Goal: Use online tool/utility: Use online tool/utility

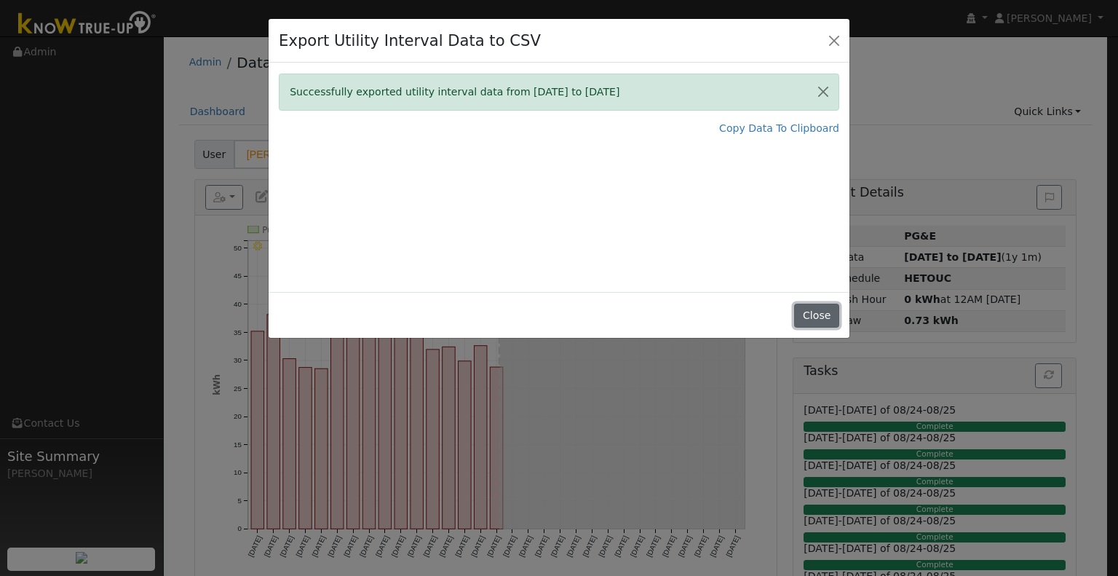
click at [810, 319] on button "Close" at bounding box center [816, 315] width 44 height 25
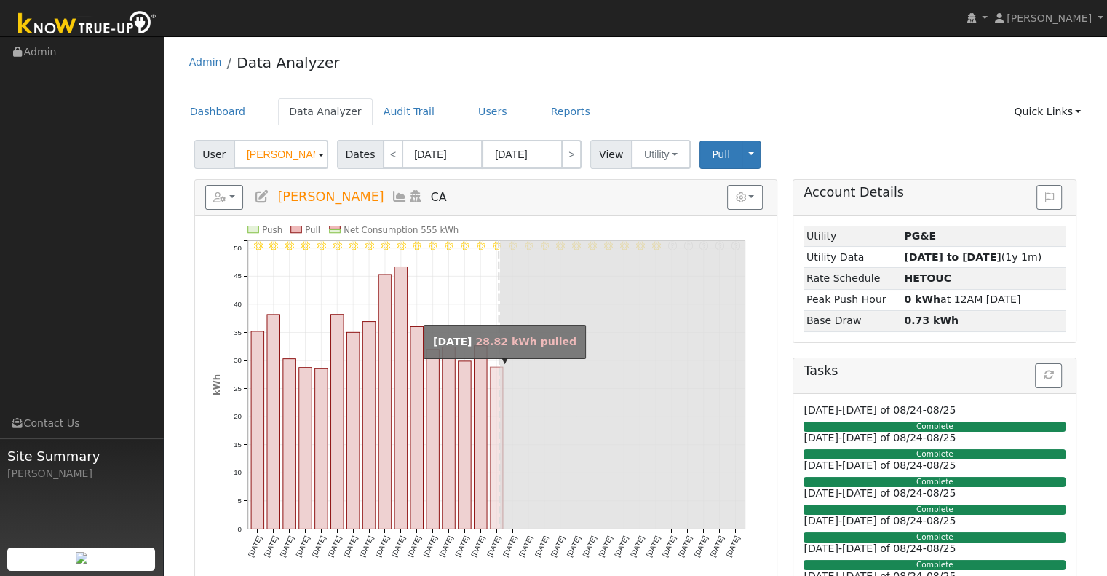
click at [490, 378] on rect "onclick=""" at bounding box center [496, 448] width 13 height 162
type input "[DATE]"
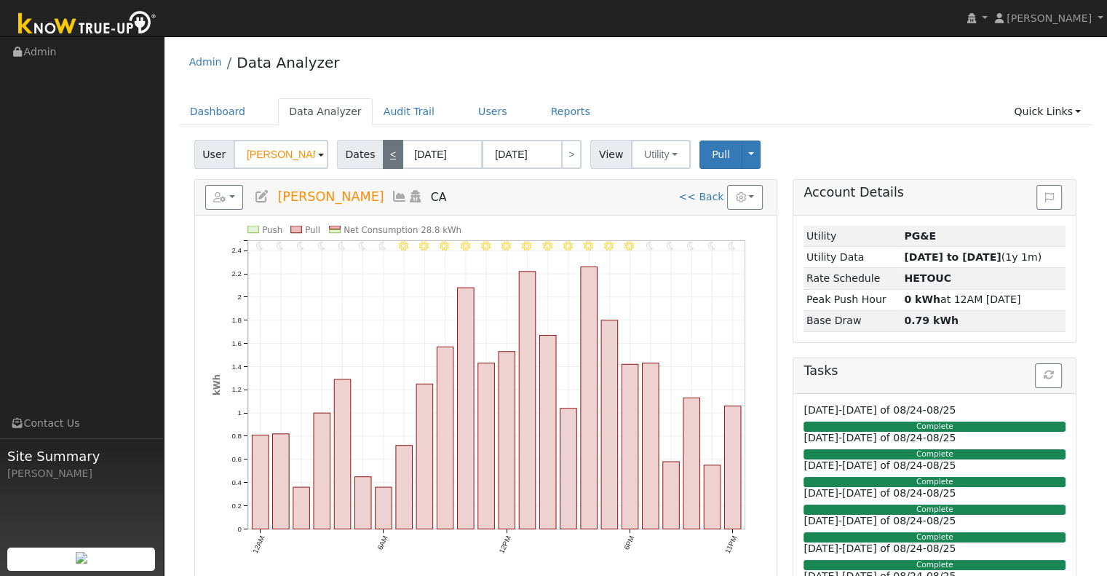
click at [387, 151] on link "<" at bounding box center [393, 154] width 20 height 29
type input "[DATE]"
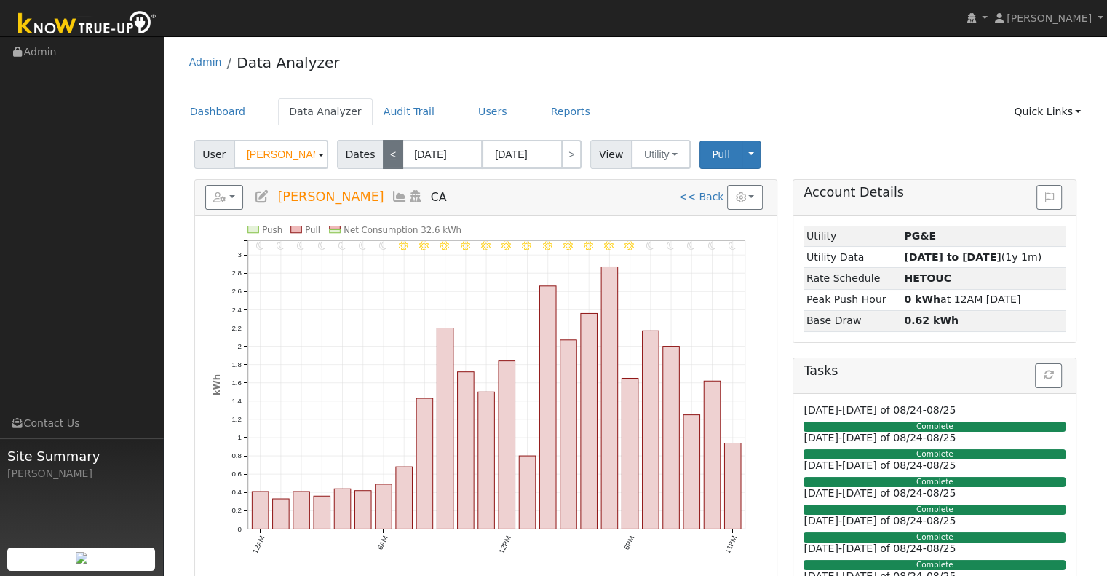
click at [387, 151] on link "<" at bounding box center [393, 154] width 20 height 29
type input "[DATE]"
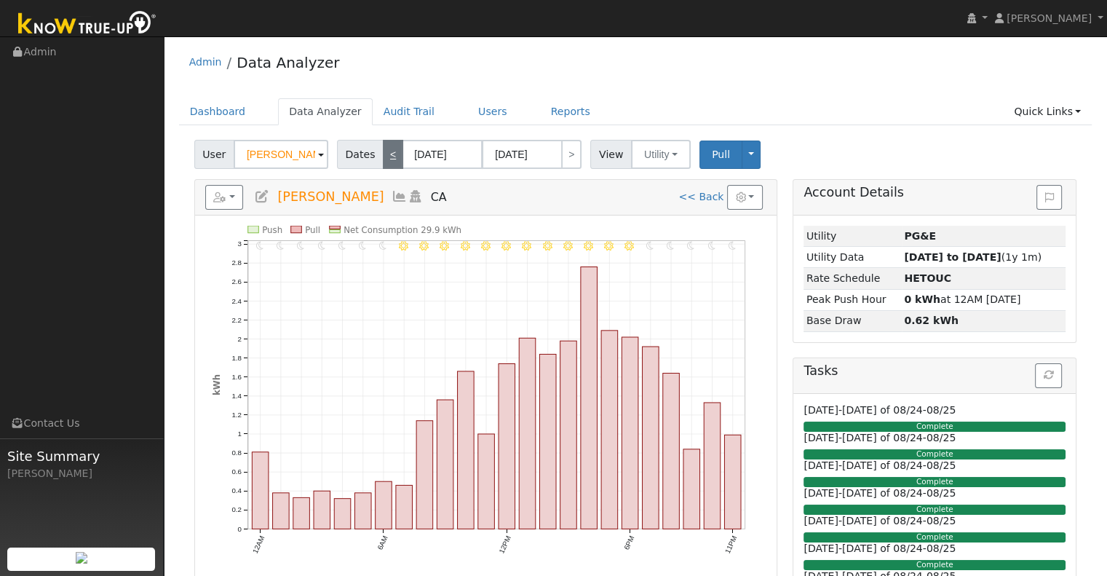
click at [387, 151] on link "<" at bounding box center [393, 154] width 20 height 29
type input "[DATE]"
type input "08/13/2025"
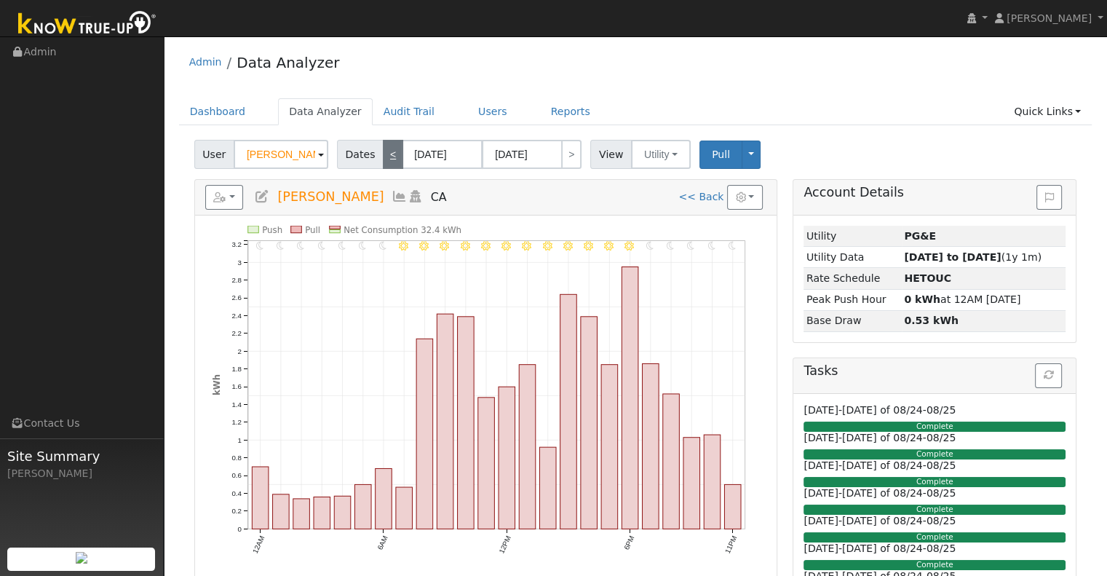
click at [387, 151] on link "<" at bounding box center [393, 154] width 20 height 29
type input "08/12/2025"
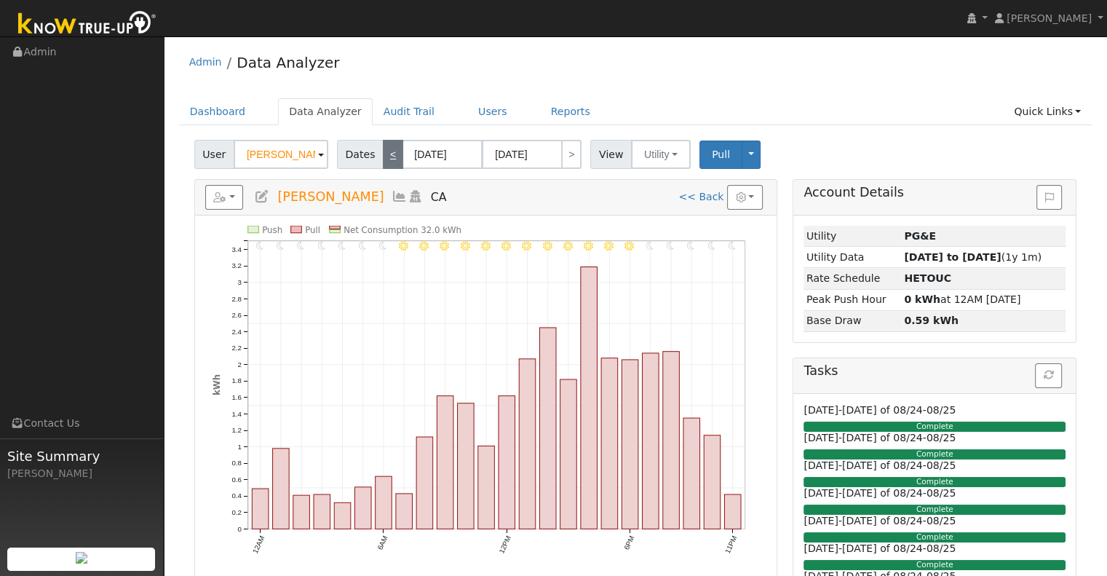
click at [383, 159] on link "<" at bounding box center [393, 154] width 20 height 29
type input "08/11/2025"
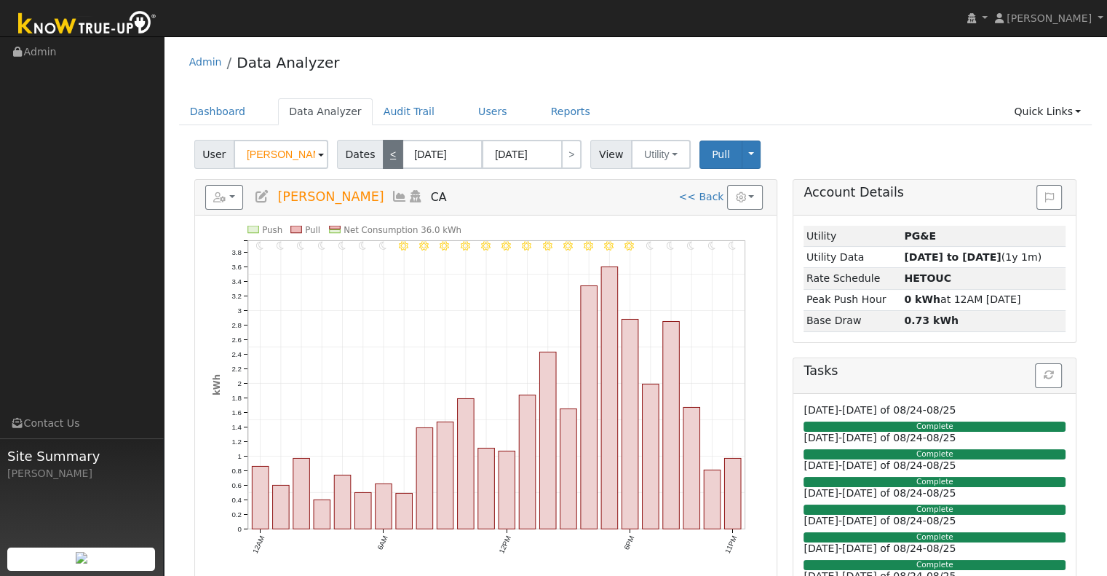
click at [383, 159] on link "<" at bounding box center [393, 154] width 20 height 29
type input "08/10/2025"
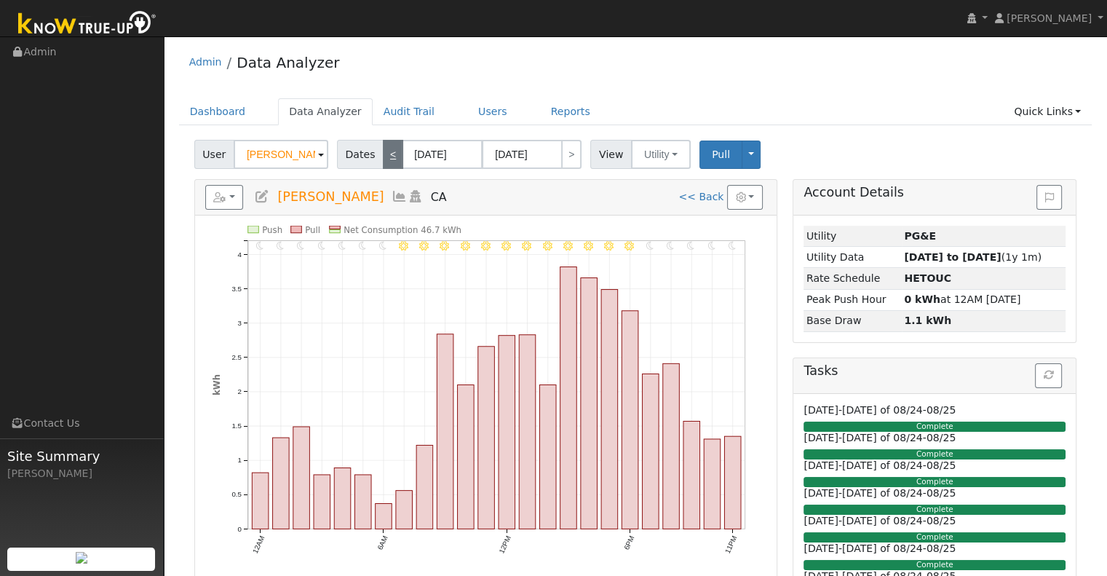
click at [386, 156] on link "<" at bounding box center [393, 154] width 20 height 29
type input "08/09/2025"
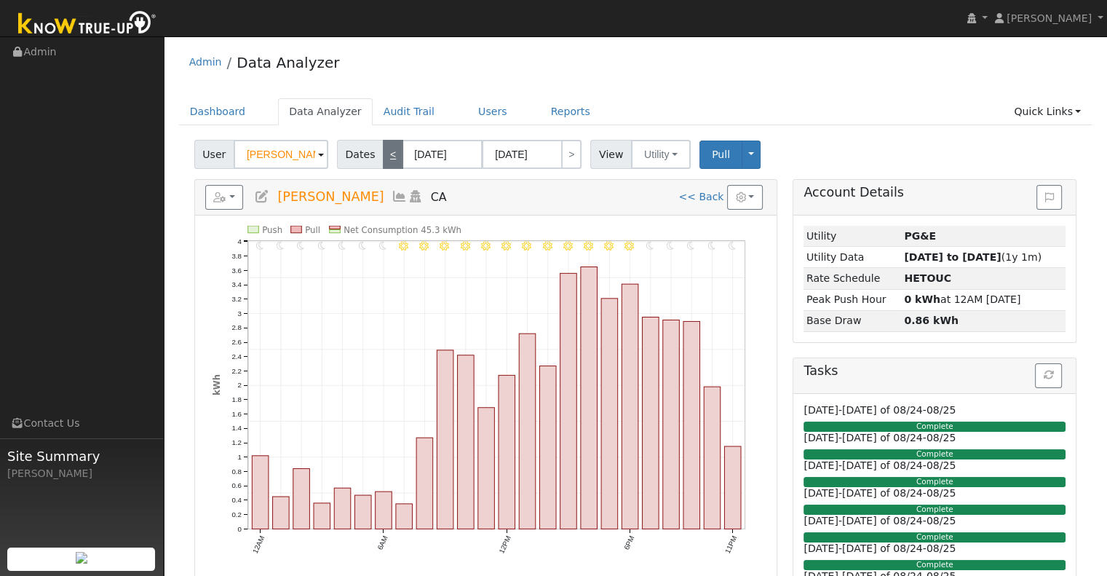
click at [386, 156] on link "<" at bounding box center [393, 154] width 20 height 29
type input "08/08/2025"
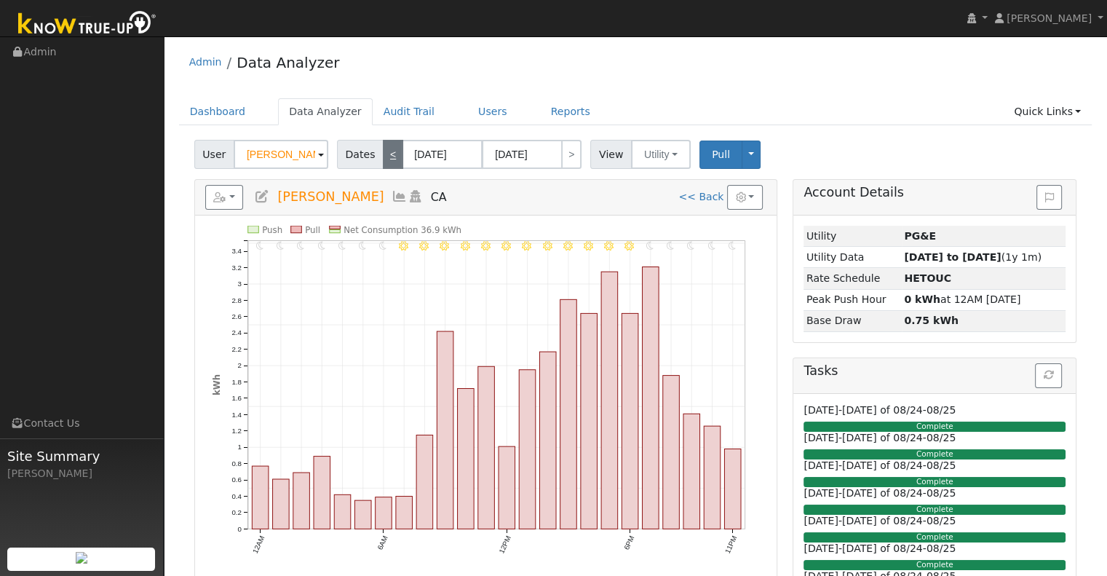
click at [386, 156] on link "<" at bounding box center [393, 154] width 20 height 29
type input "08/07/2025"
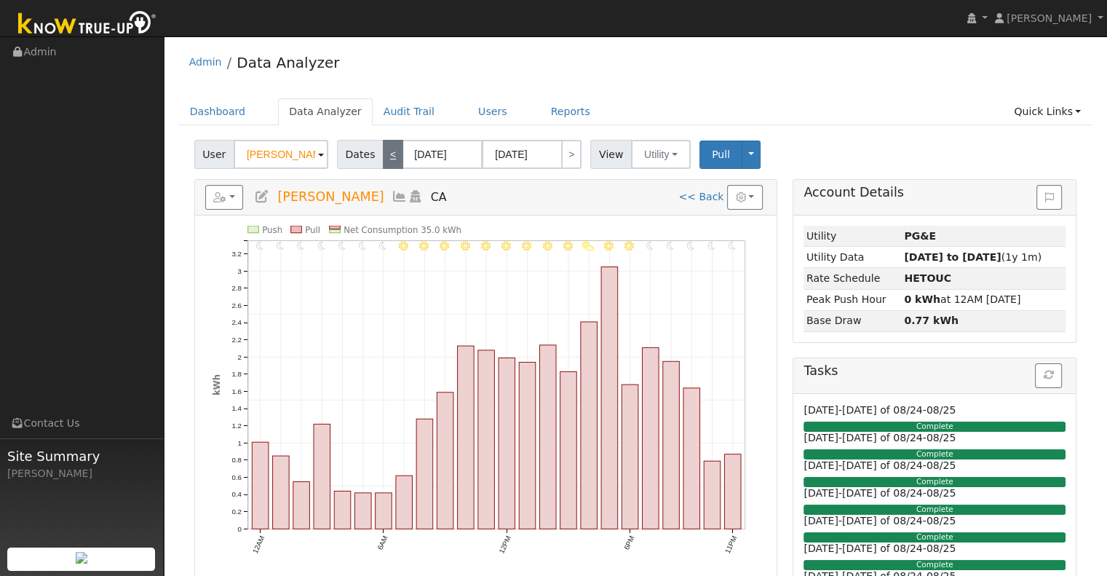
click at [386, 156] on link "<" at bounding box center [393, 154] width 20 height 29
type input "08/06/2025"
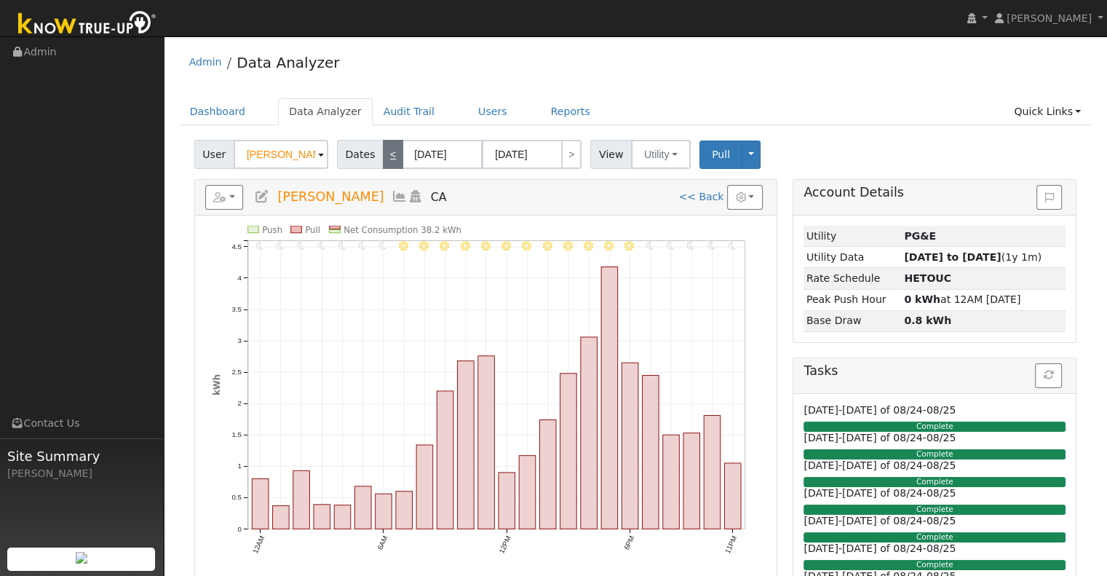
click at [386, 156] on link "<" at bounding box center [393, 154] width 20 height 29
type input "08/05/2025"
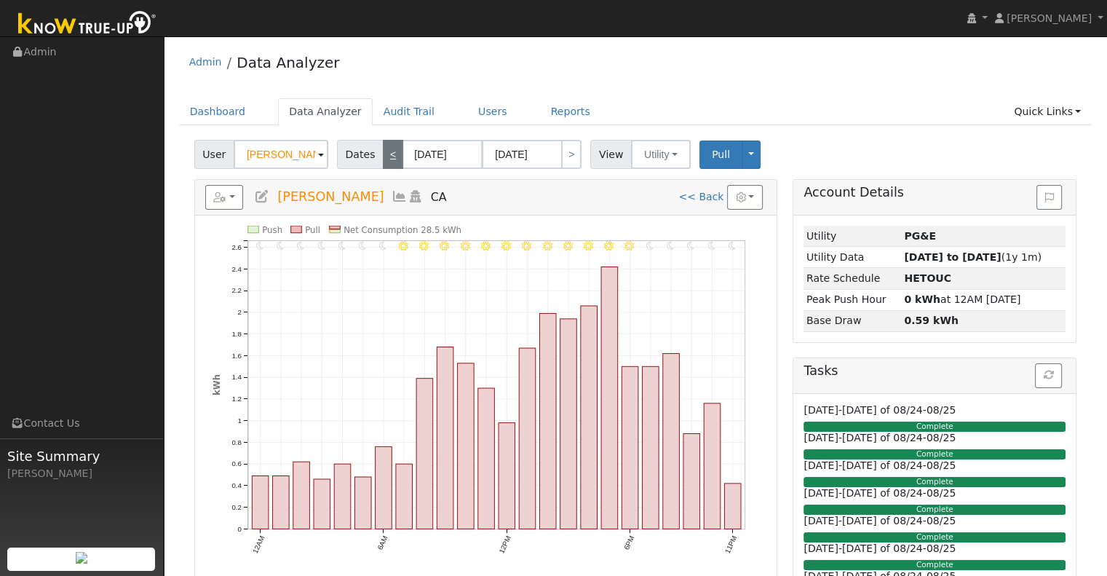
click at [386, 156] on link "<" at bounding box center [393, 154] width 20 height 29
type input "08/04/2025"
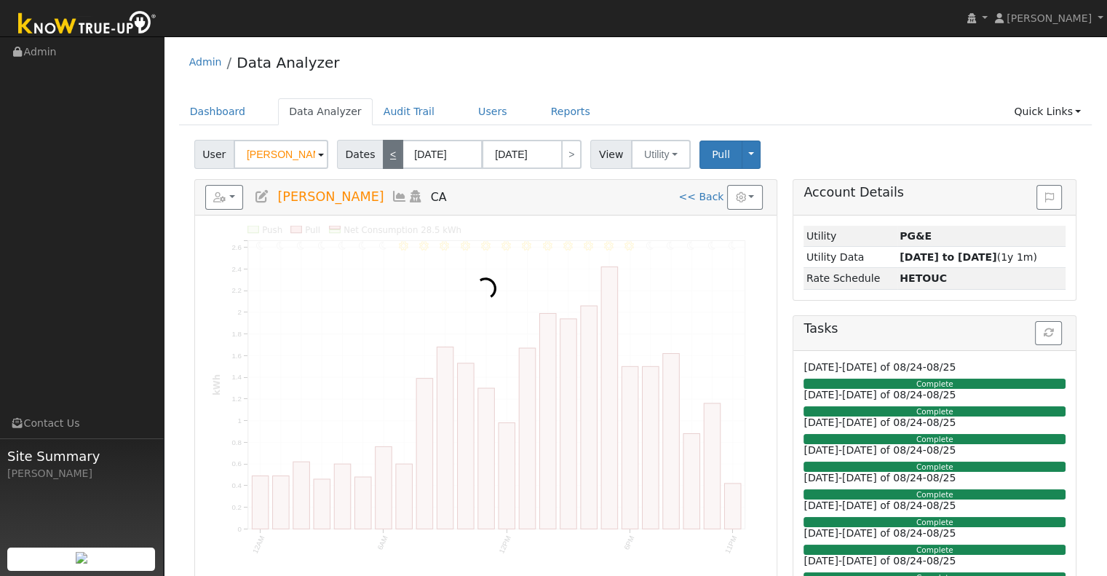
click at [386, 156] on link "<" at bounding box center [393, 154] width 20 height 29
type input "08/03/2025"
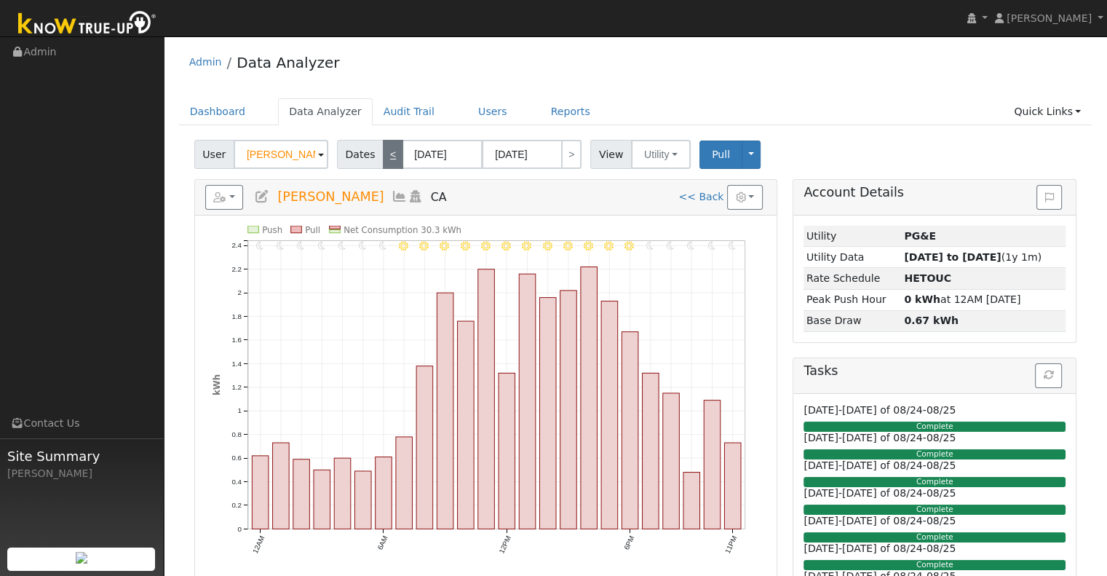
click at [386, 156] on link "<" at bounding box center [393, 154] width 20 height 29
type input "08/02/2025"
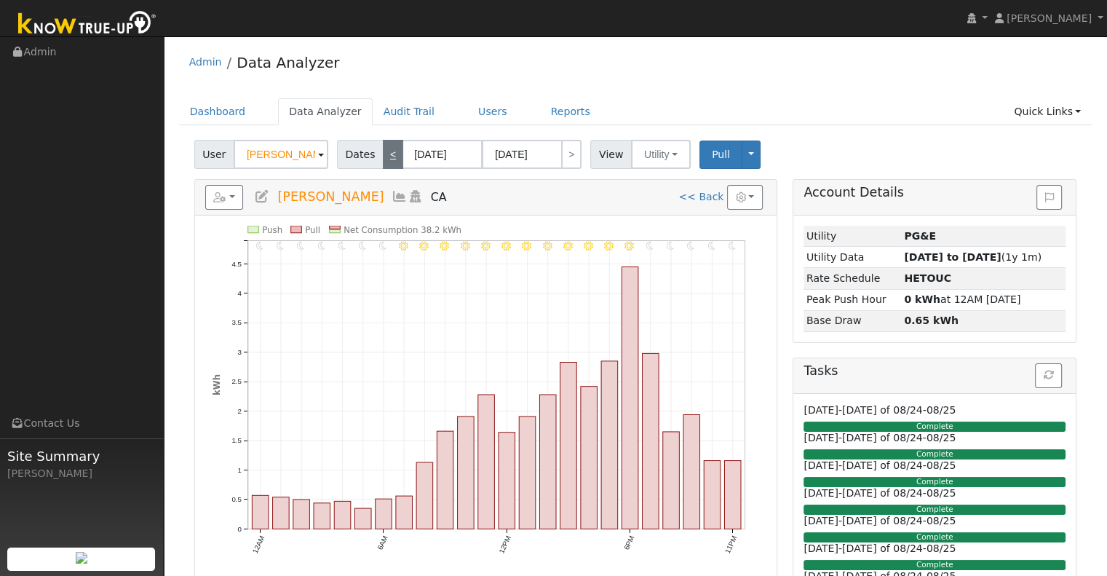
click at [386, 156] on link "<" at bounding box center [393, 154] width 20 height 29
type input "08/01/2025"
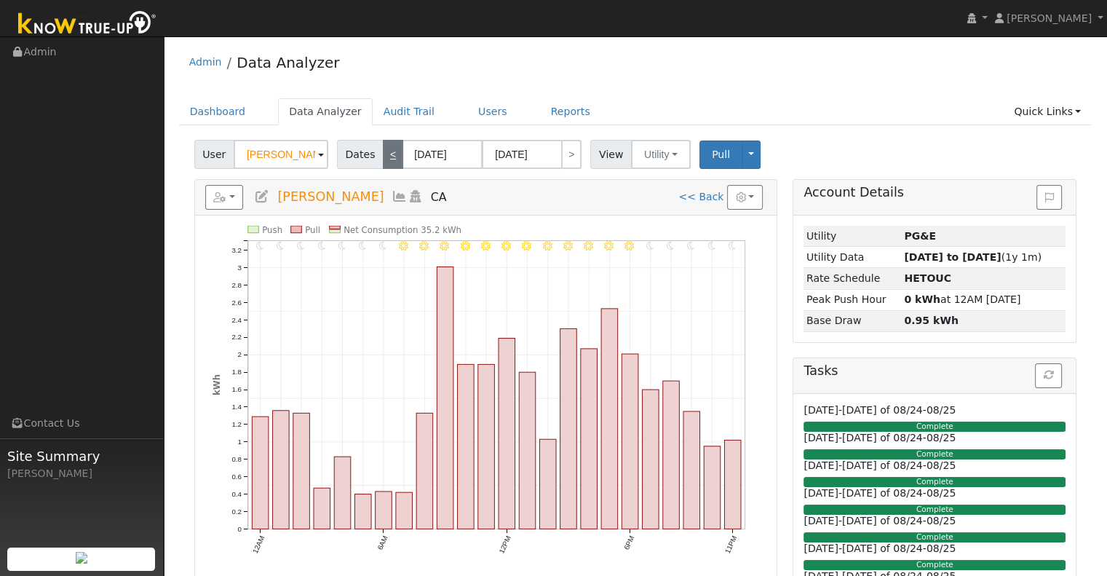
click at [386, 156] on link "<" at bounding box center [393, 154] width 20 height 29
type input "07/31/2025"
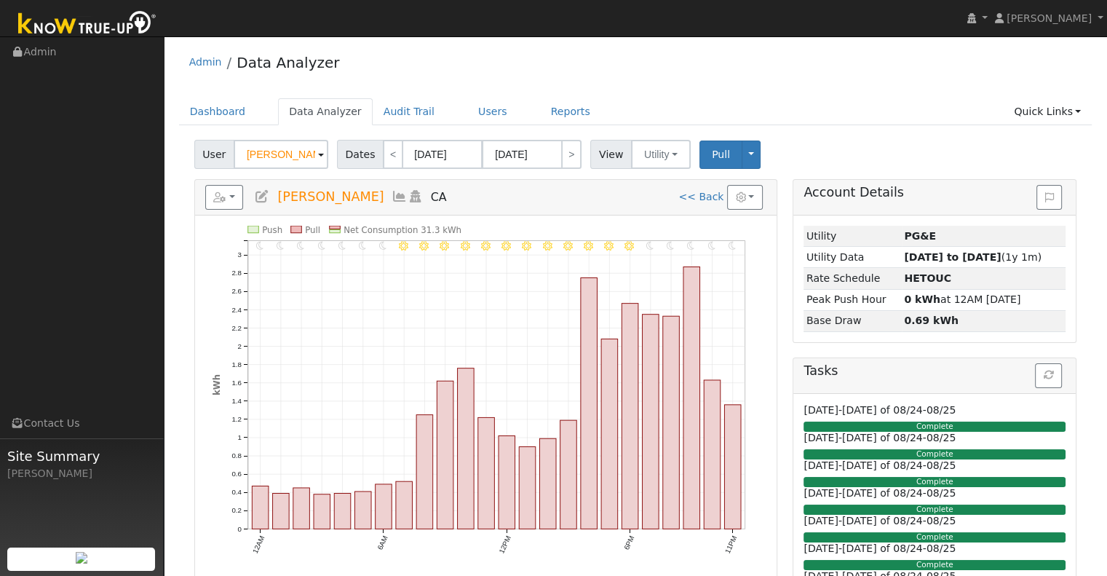
click at [701, 398] on icon "11PM - Clear 10PM - Clear 9PM - Clear 8PM - Clear 7PM - Clear 6PM - MostlyClear…" at bounding box center [485, 402] width 546 height 353
click at [1051, 117] on link "Quick Links" at bounding box center [1047, 111] width 89 height 27
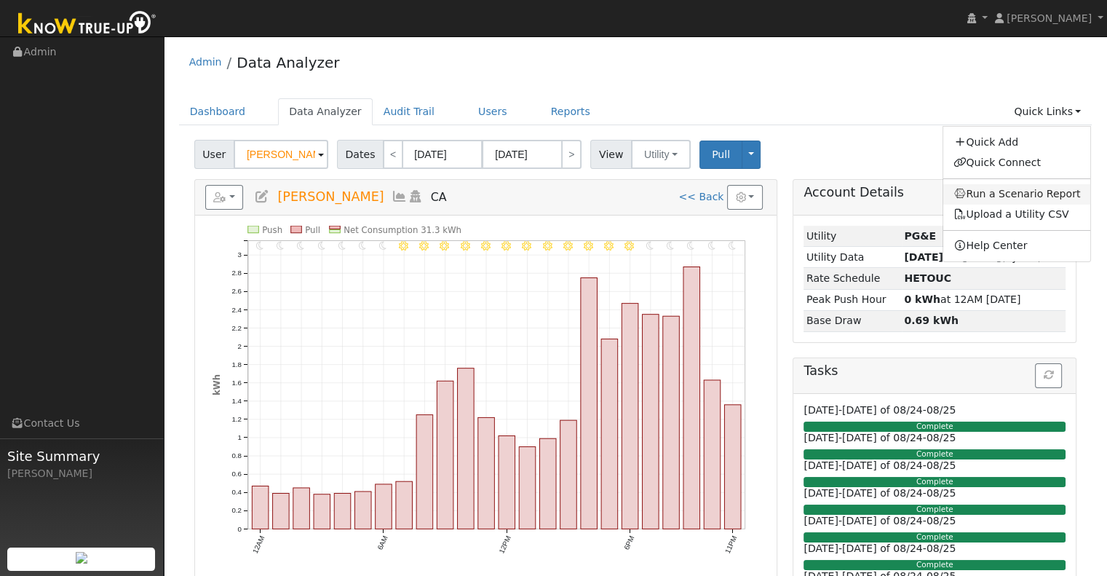
click at [1033, 197] on link "Run a Scenario Report" at bounding box center [1017, 194] width 148 height 20
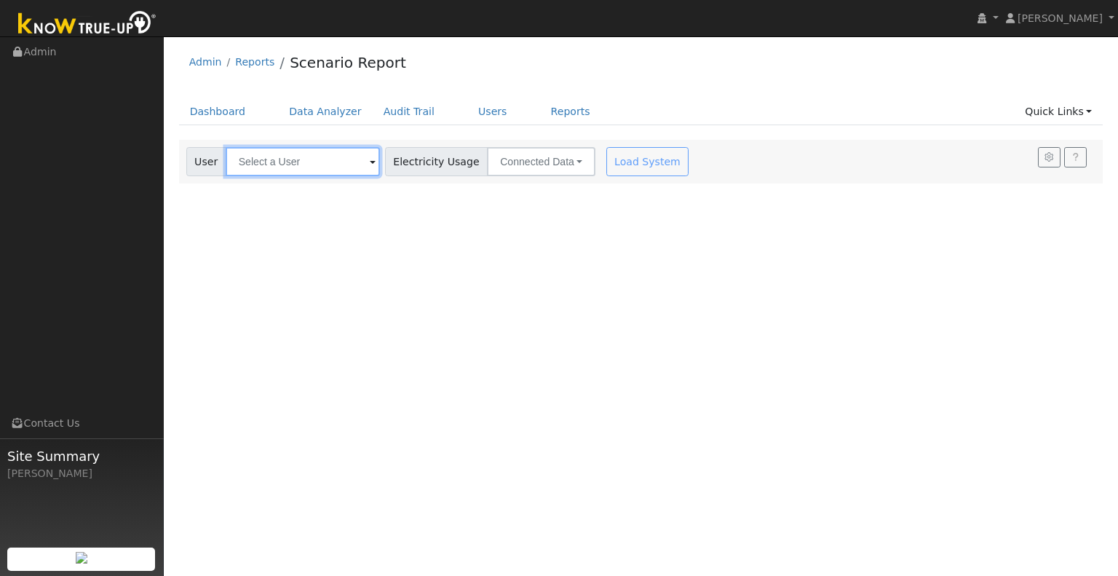
click at [311, 159] on input "text" at bounding box center [303, 161] width 154 height 29
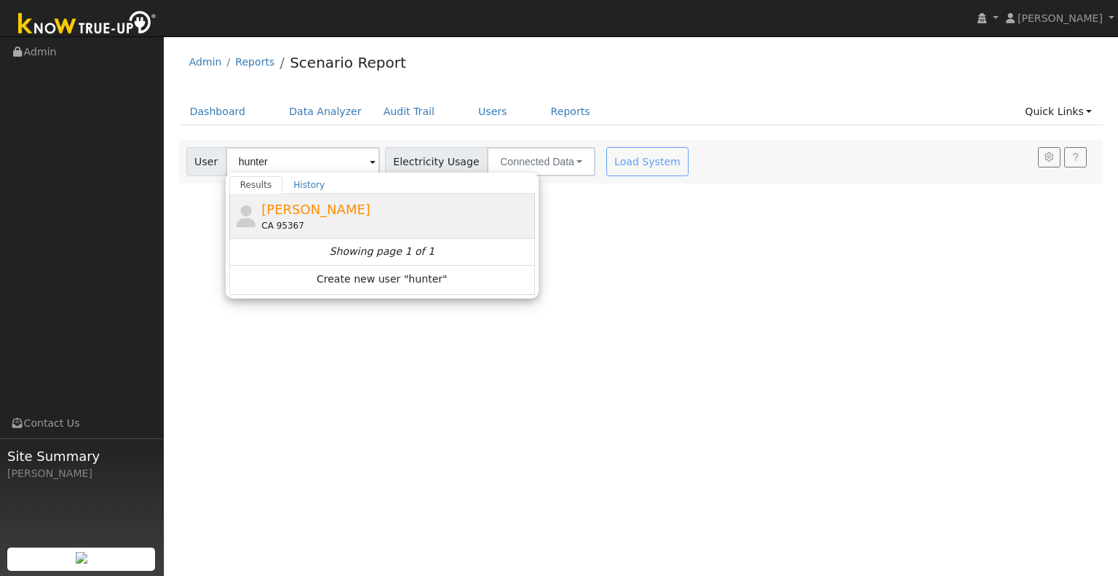
click at [324, 219] on div "CA 95367" at bounding box center [396, 225] width 270 height 13
type input "[PERSON_NAME]"
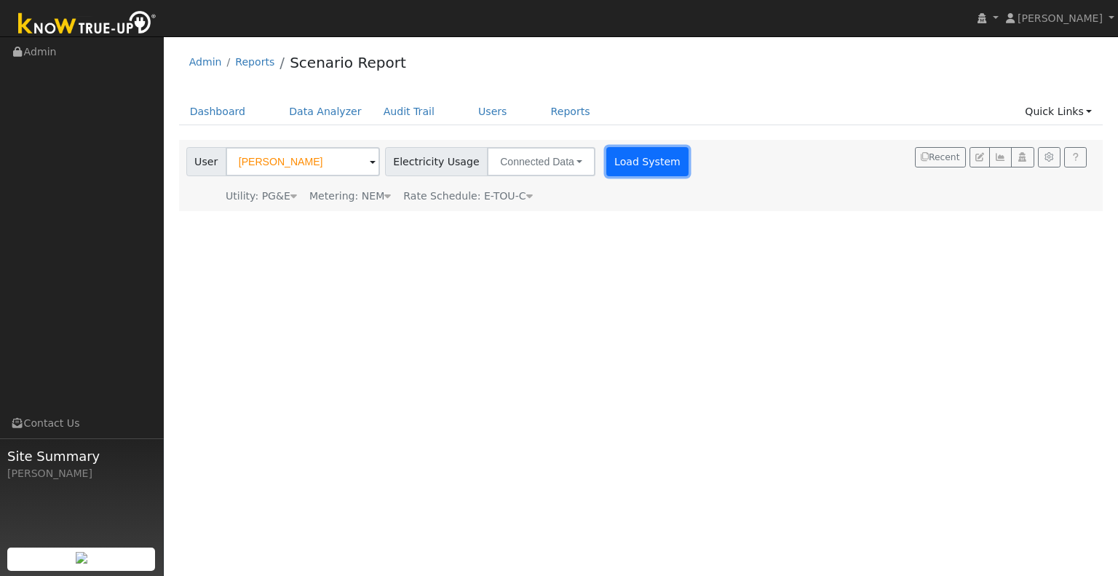
click at [614, 172] on button "Load System" at bounding box center [647, 161] width 83 height 29
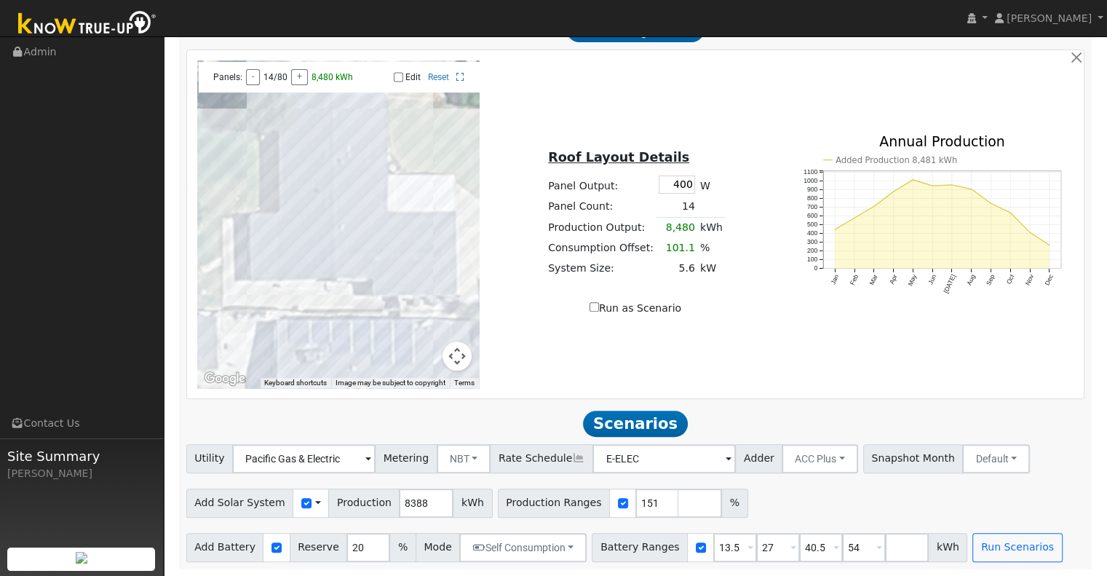
scroll to position [534, 0]
type input "152"
click at [640, 499] on input "152" at bounding box center [657, 502] width 44 height 29
click at [678, 502] on input "number" at bounding box center [700, 502] width 44 height 29
type input "162"
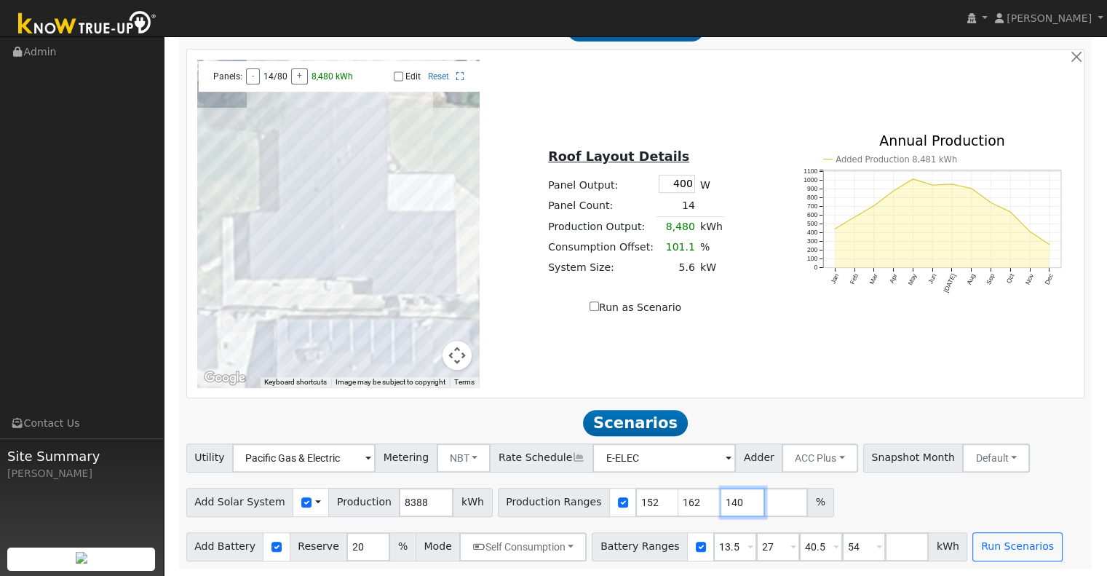
type input "140"
type input "152"
type input "162"
drag, startPoint x: 753, startPoint y: 546, endPoint x: 724, endPoint y: 541, distance: 29.4
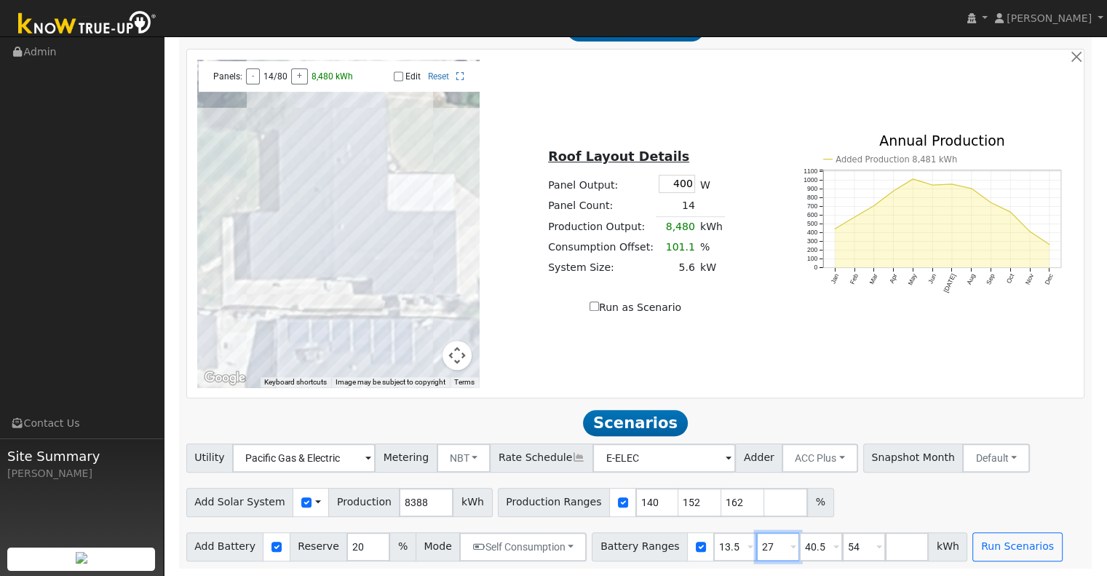
click at [724, 541] on div "Battery Ranges 13.5 Overrides Reserve % Mode None None Self Consumption Peak Sa…" at bounding box center [779, 546] width 375 height 29
drag, startPoint x: 779, startPoint y: 546, endPoint x: 837, endPoint y: 549, distance: 59.0
click at [837, 549] on div "Battery Ranges 13.5 Overrides Reserve % Mode None None Self Consumption Peak Sa…" at bounding box center [779, 546] width 375 height 29
type input "54"
type input "5"
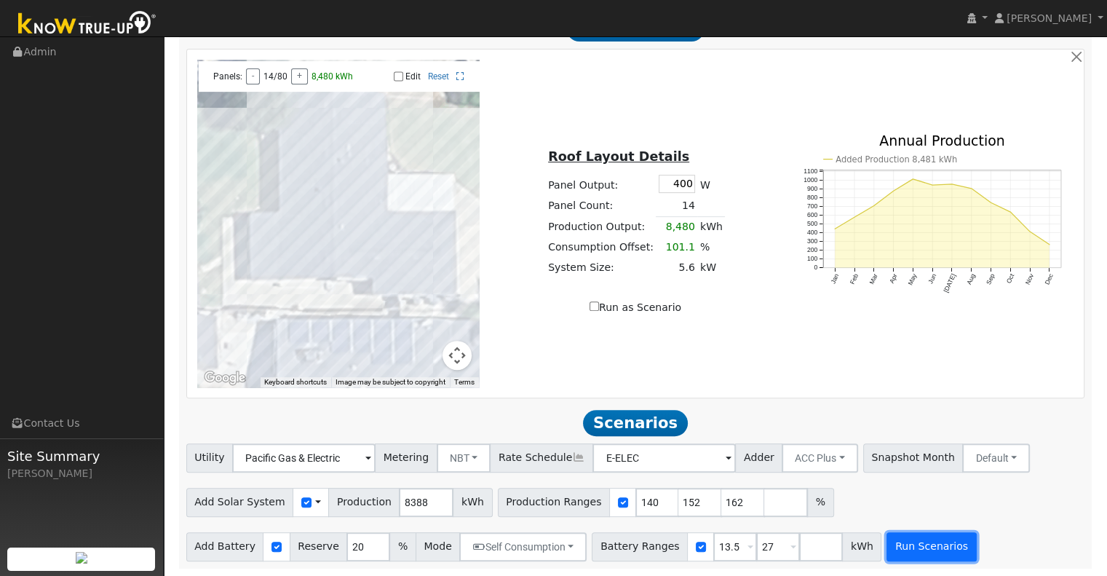
click at [913, 546] on button "Run Scenarios" at bounding box center [930, 546] width 89 height 29
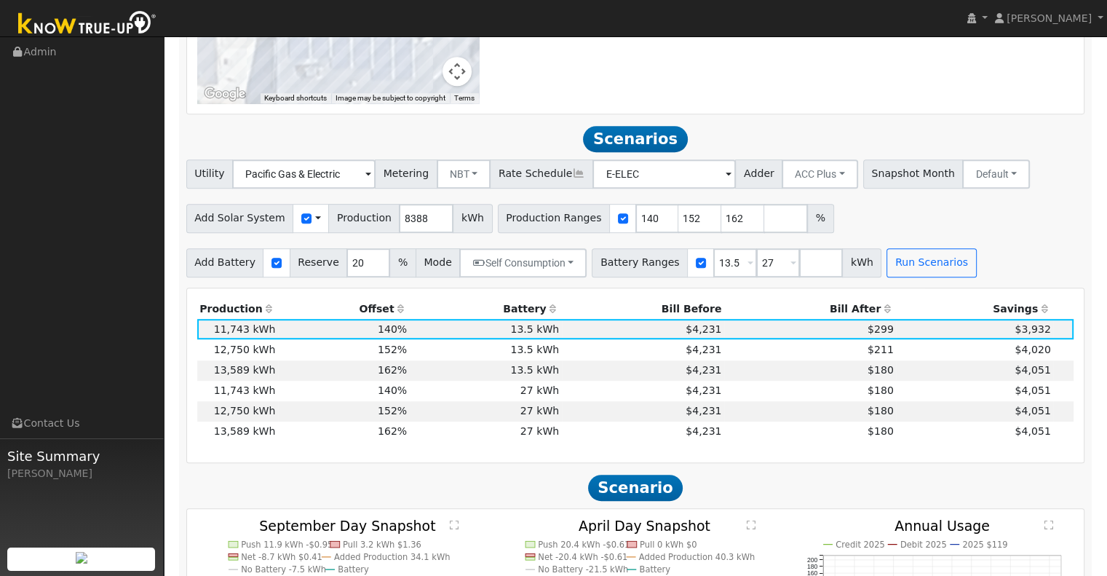
scroll to position [899, 0]
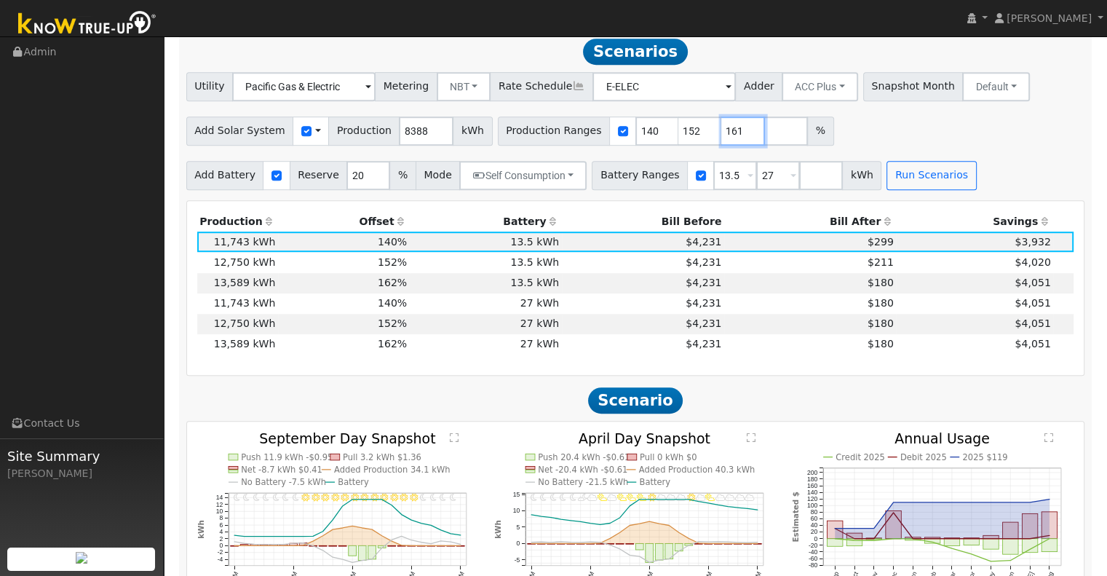
click at [725, 139] on input "161" at bounding box center [743, 130] width 44 height 29
type input "160"
click at [725, 139] on input "160" at bounding box center [743, 130] width 44 height 29
click at [635, 138] on input "140" at bounding box center [657, 130] width 44 height 29
click at [635, 136] on input "141" at bounding box center [657, 130] width 44 height 29
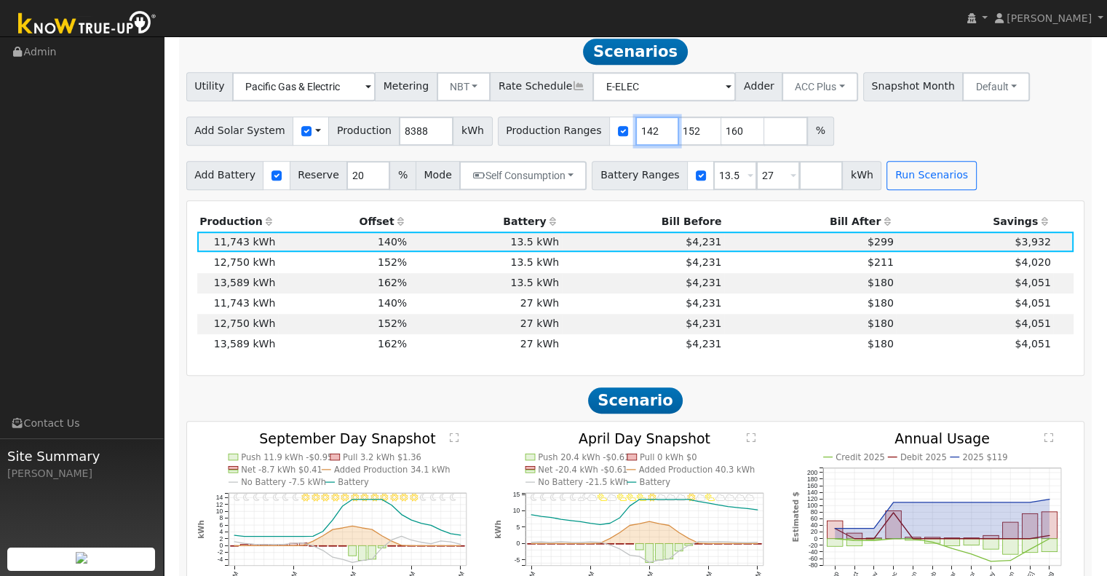
click at [635, 136] on input "142" at bounding box center [657, 130] width 44 height 29
click at [635, 136] on input "143" at bounding box center [657, 130] width 44 height 29
type input "144"
click at [635, 136] on input "144" at bounding box center [657, 130] width 44 height 29
click at [886, 176] on button "Run Scenarios" at bounding box center [930, 175] width 89 height 29
